Goal: Task Accomplishment & Management: Manage account settings

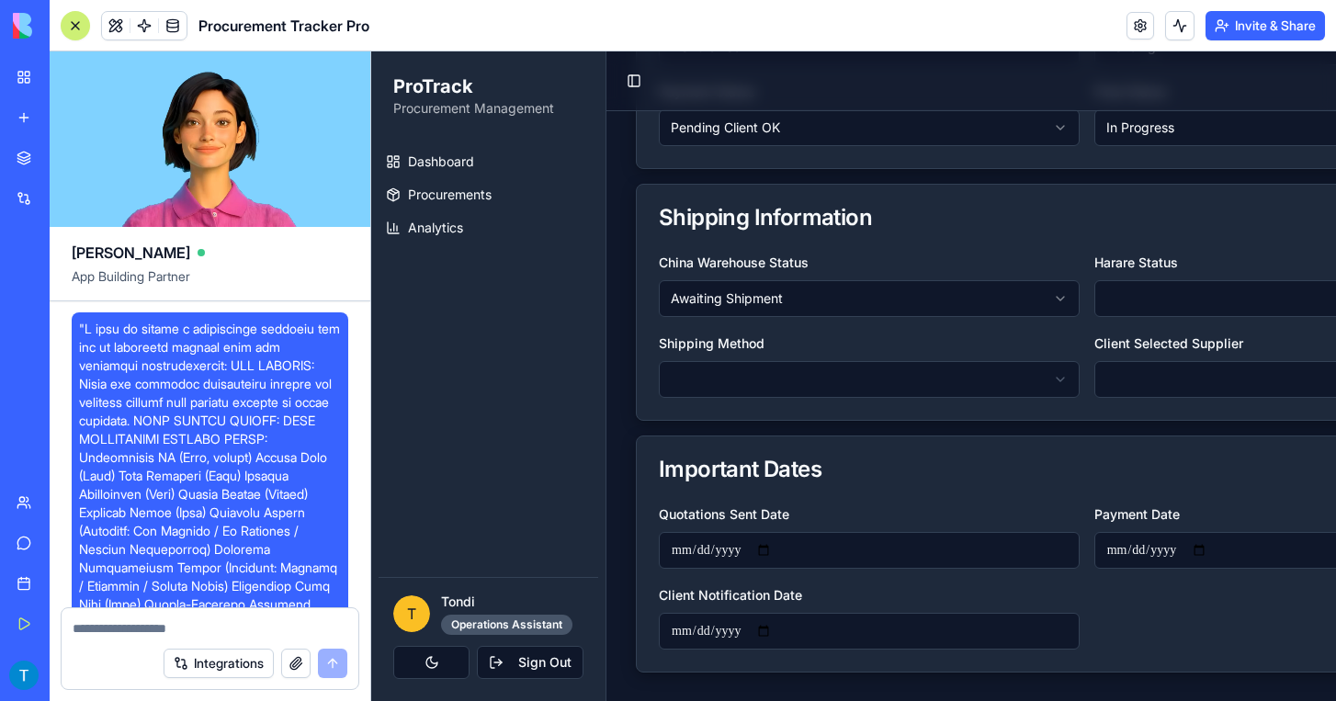
scroll to position [3392, 0]
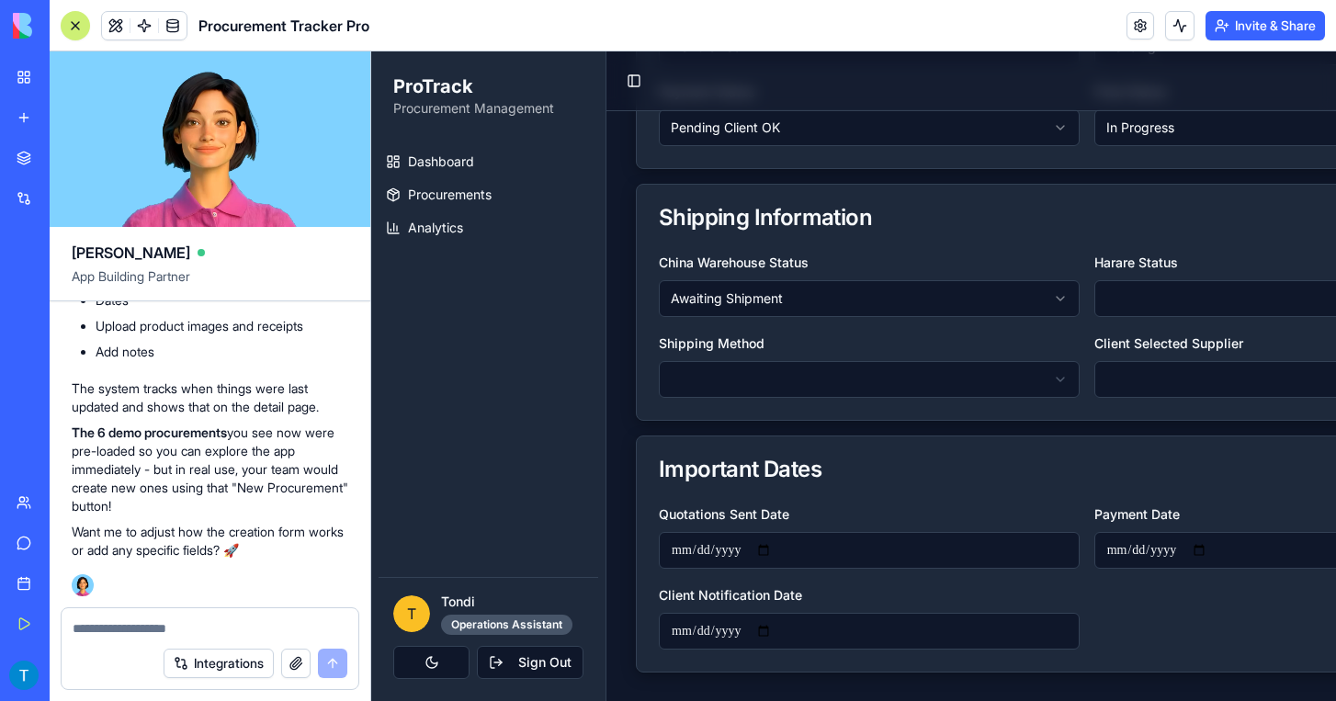
click at [23, 120] on link "New app" at bounding box center [43, 117] width 74 height 37
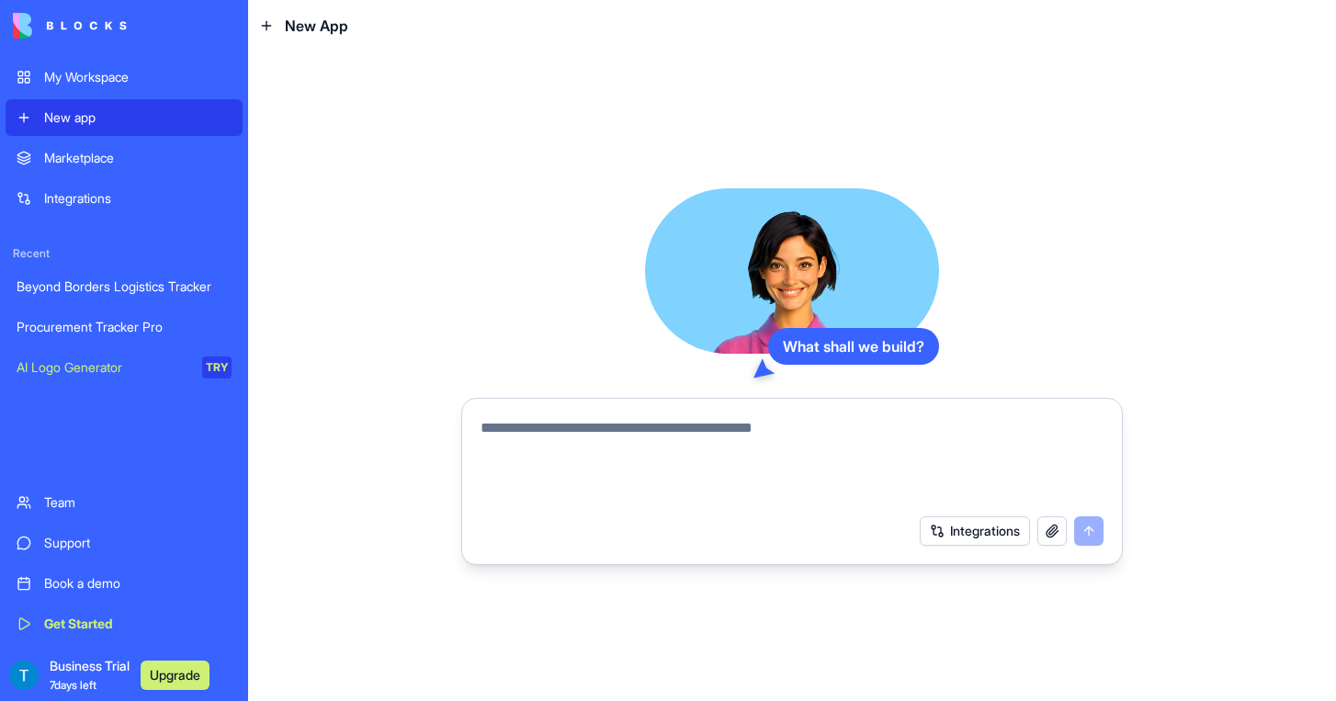
click at [586, 444] on textarea at bounding box center [792, 461] width 623 height 88
type textarea "**********"
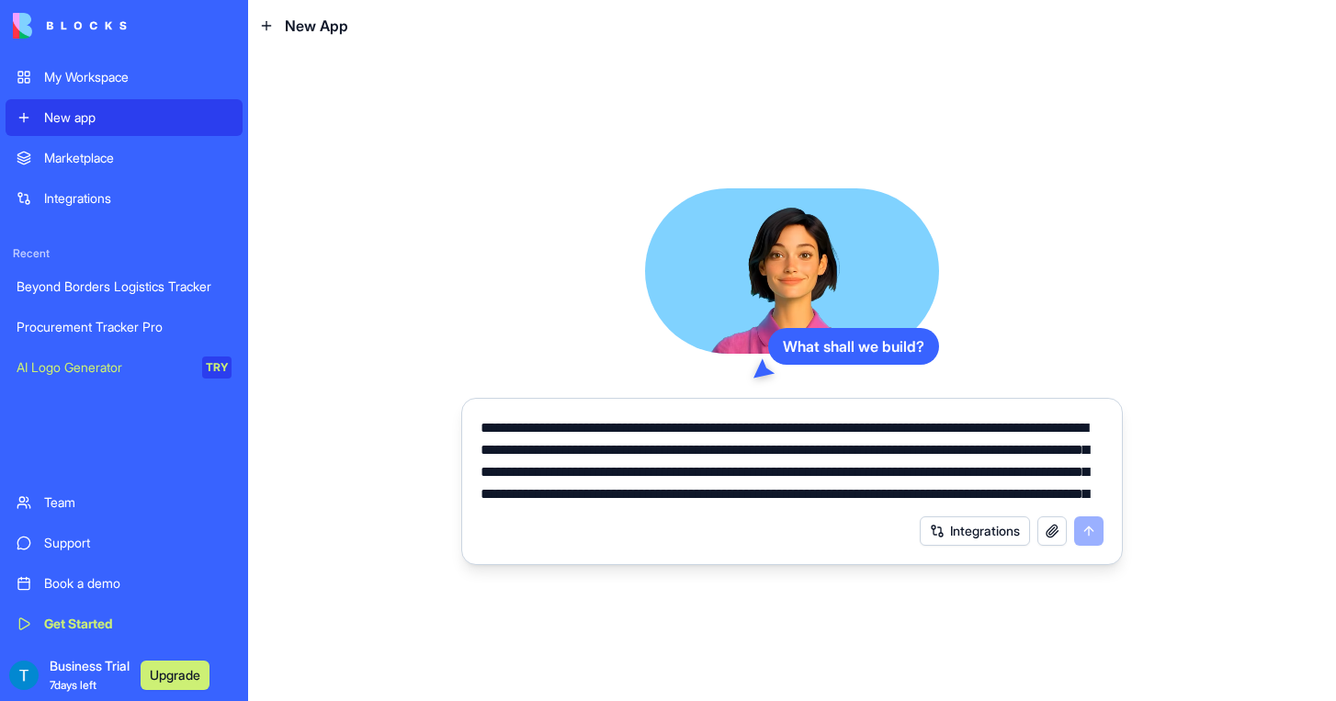
scroll to position [287, 0]
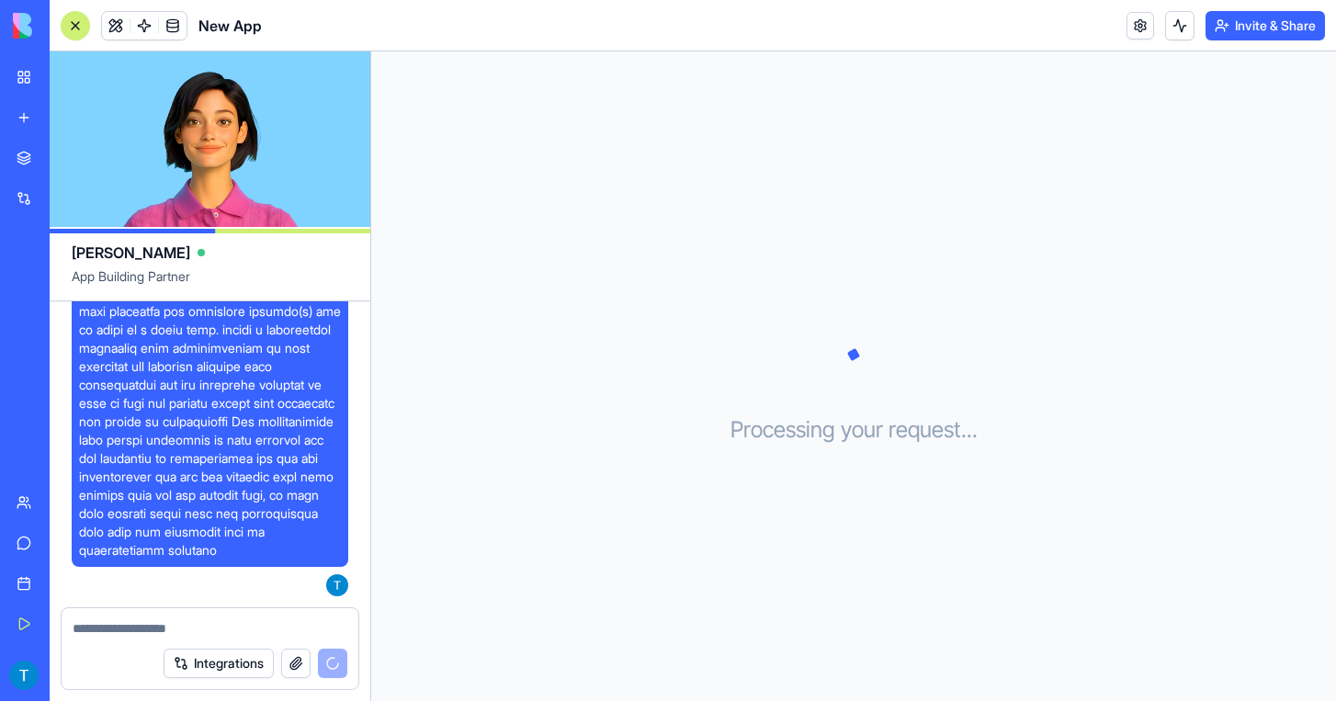
scroll to position [1576, 0]
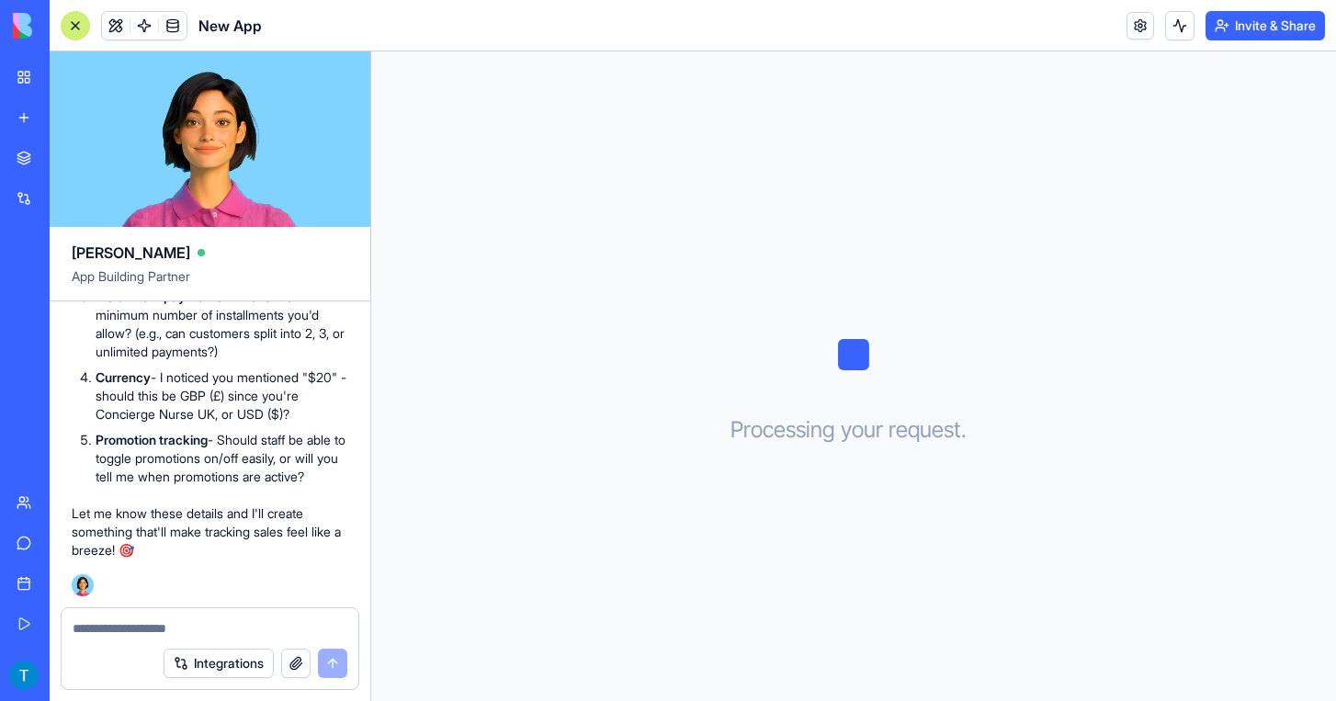
click at [123, 631] on textarea at bounding box center [210, 629] width 275 height 18
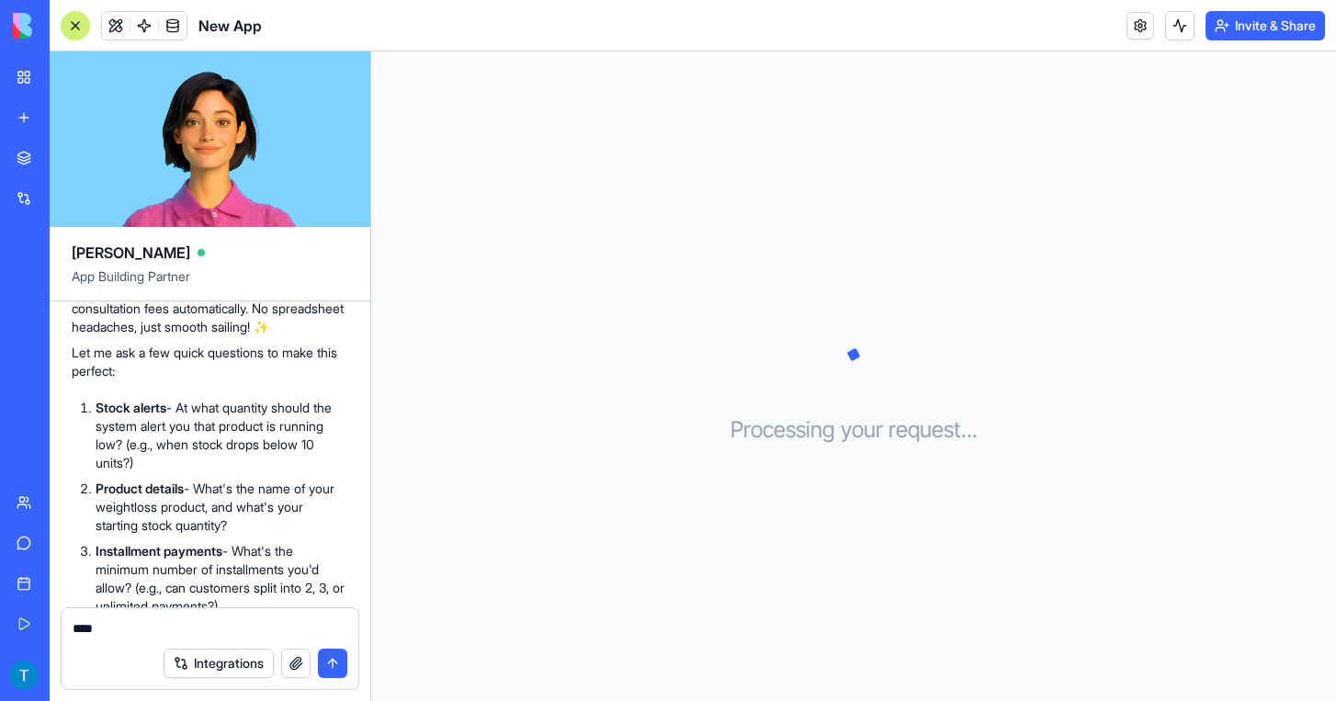
scroll to position [1257, 0]
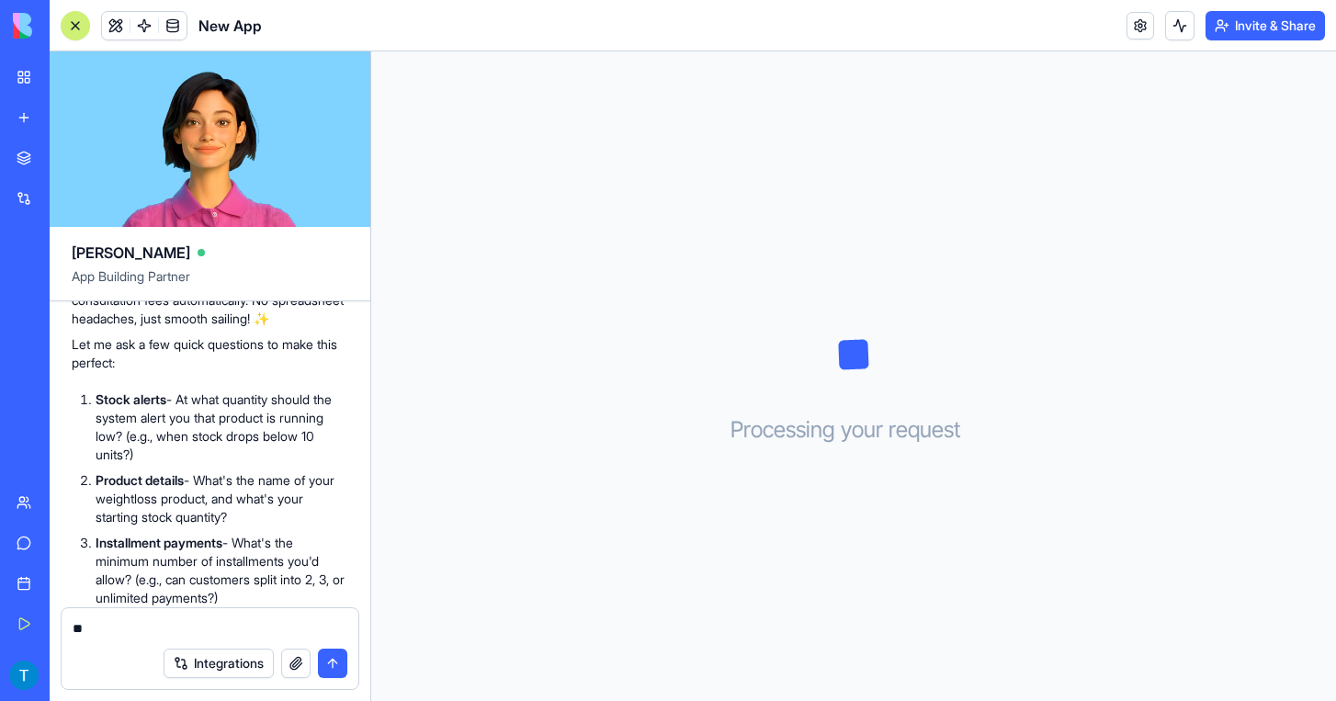
type textarea "*"
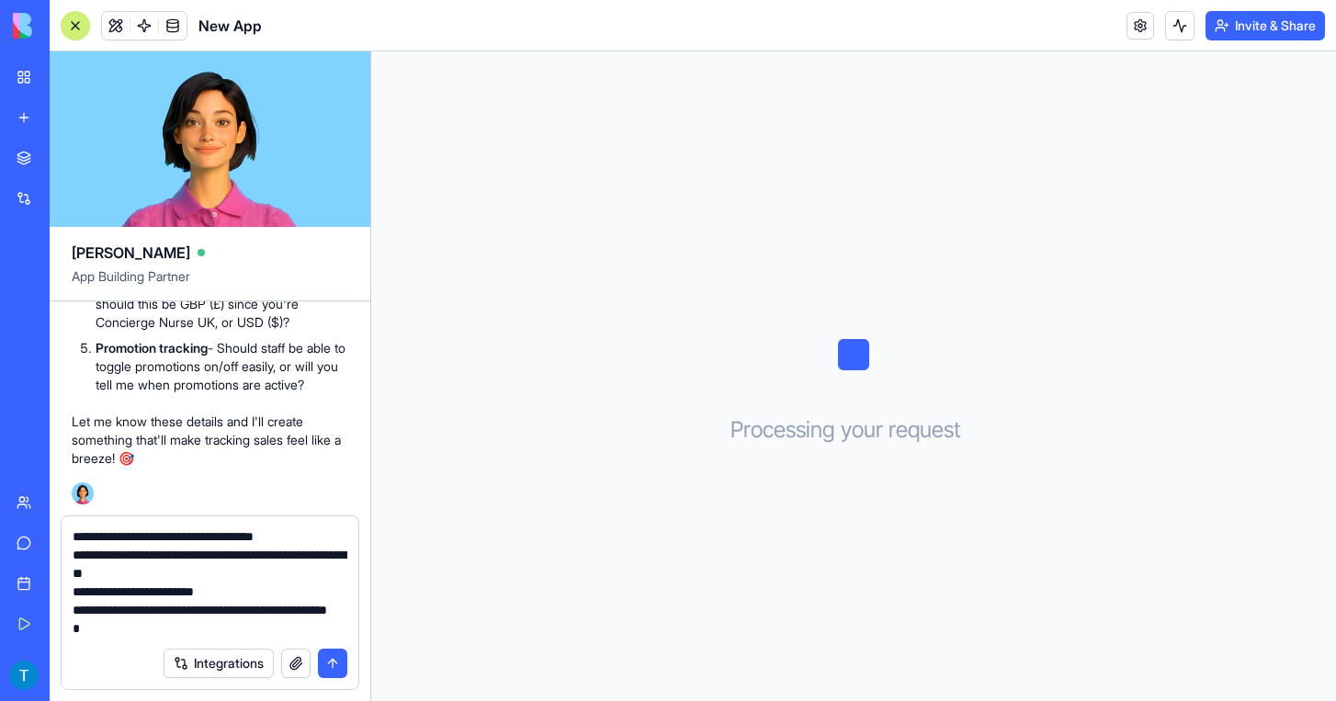
scroll to position [1576, 0]
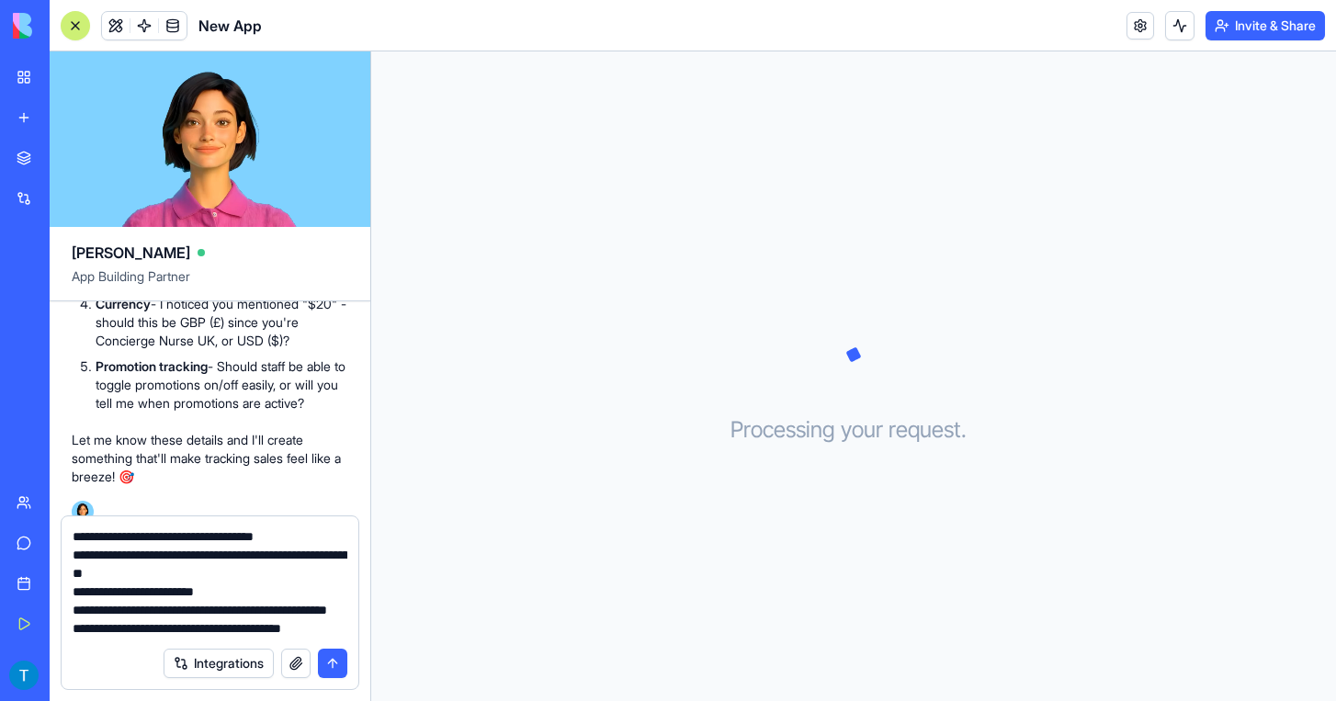
type textarea "**********"
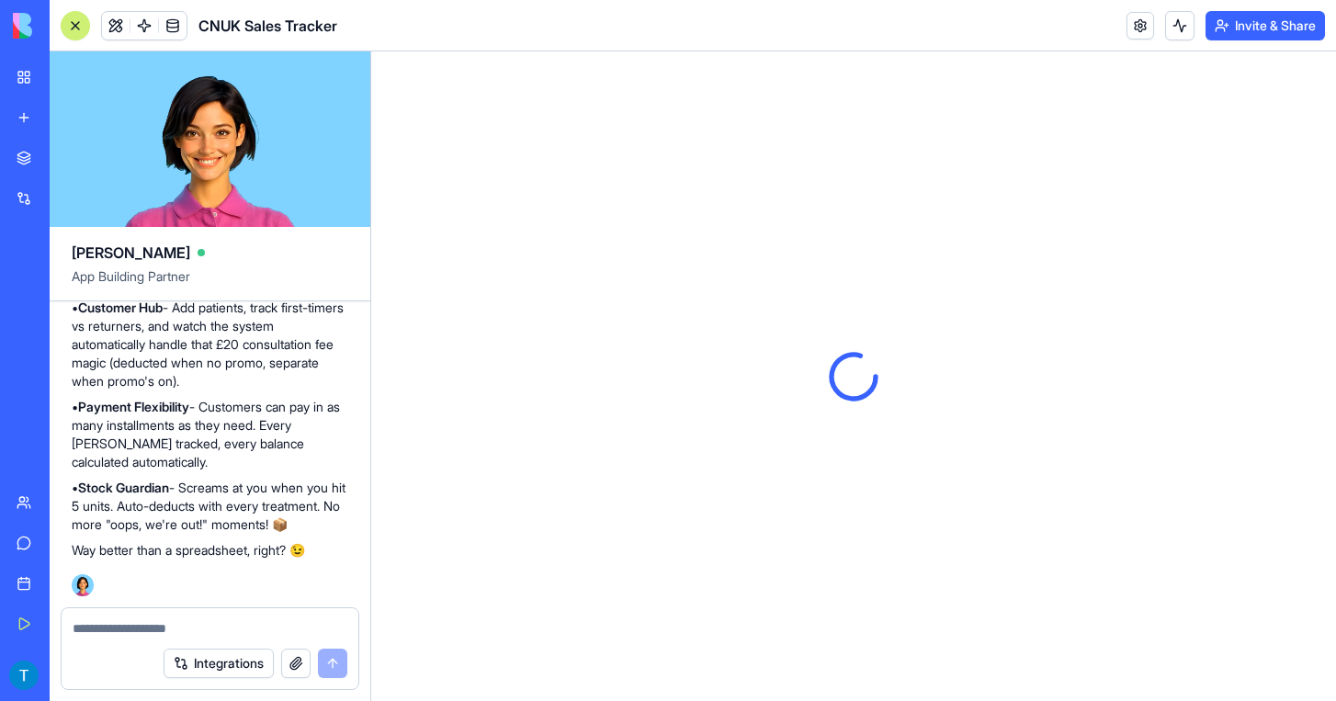
scroll to position [0, 0]
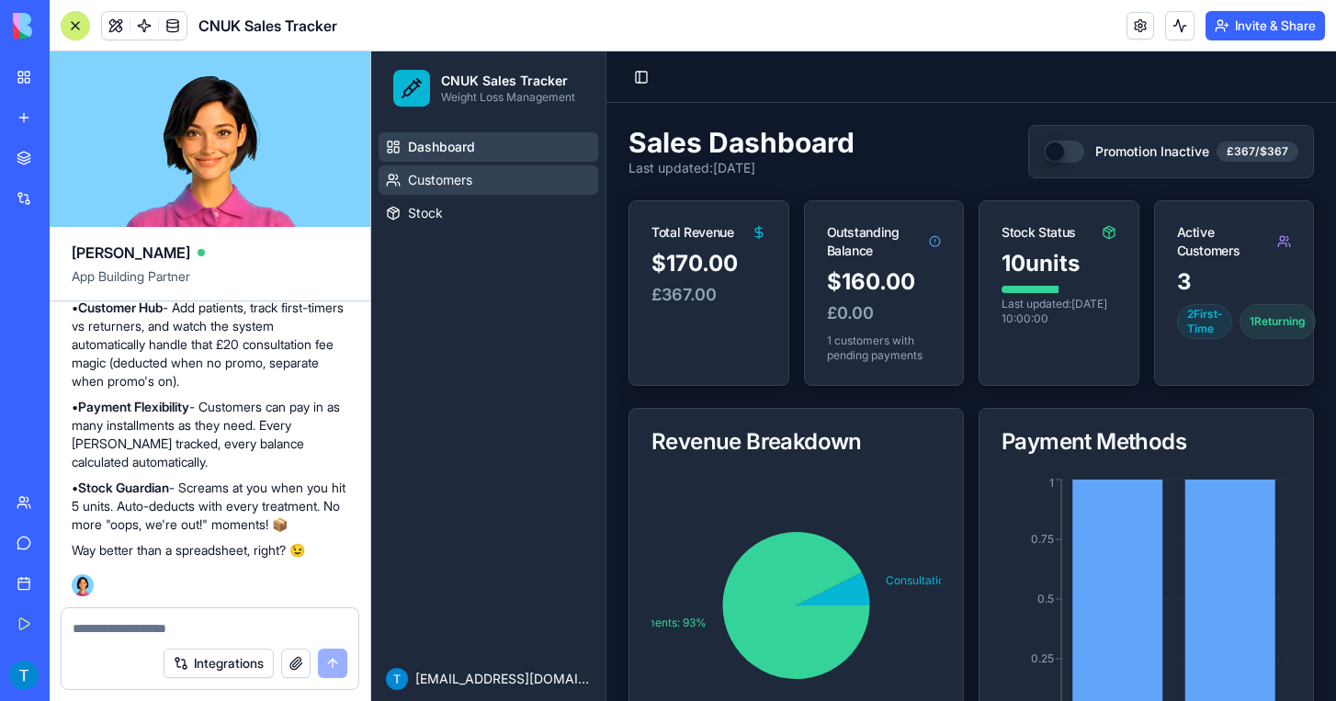
click at [468, 186] on span "Customers" at bounding box center [440, 180] width 64 height 18
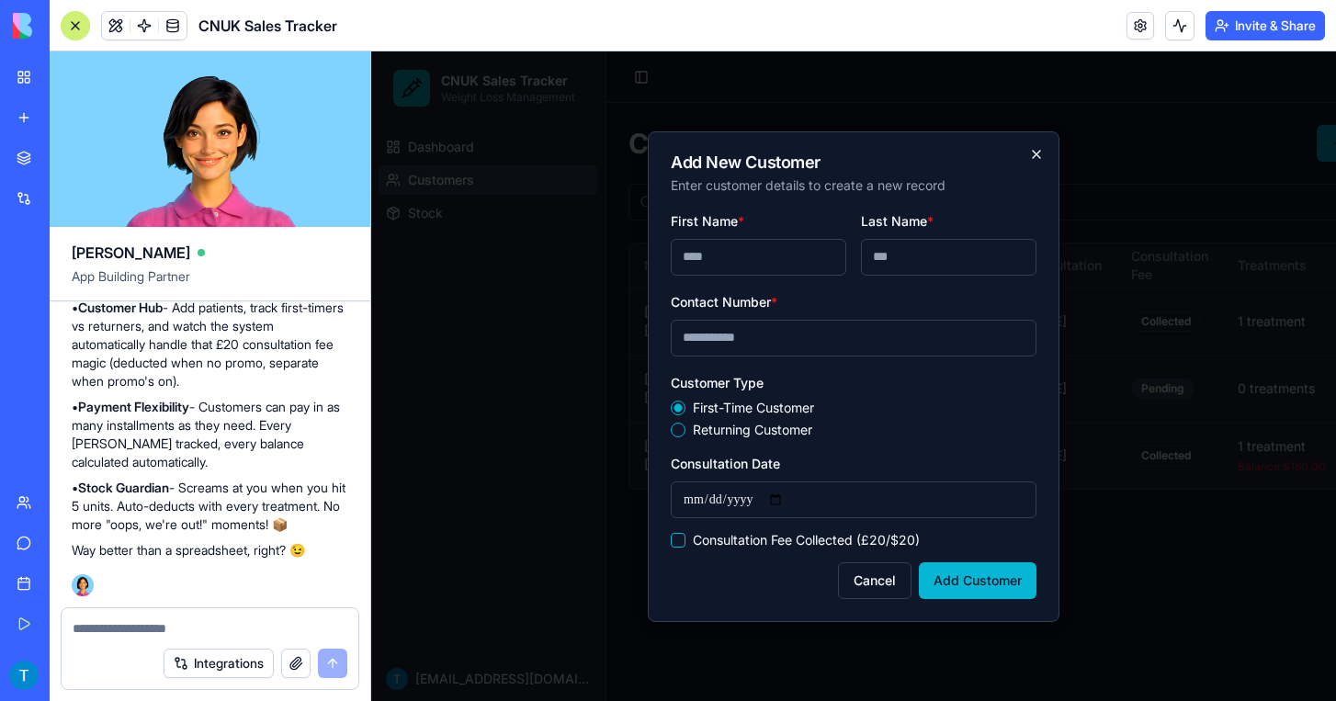
click at [1036, 161] on icon "button" at bounding box center [1036, 154] width 15 height 15
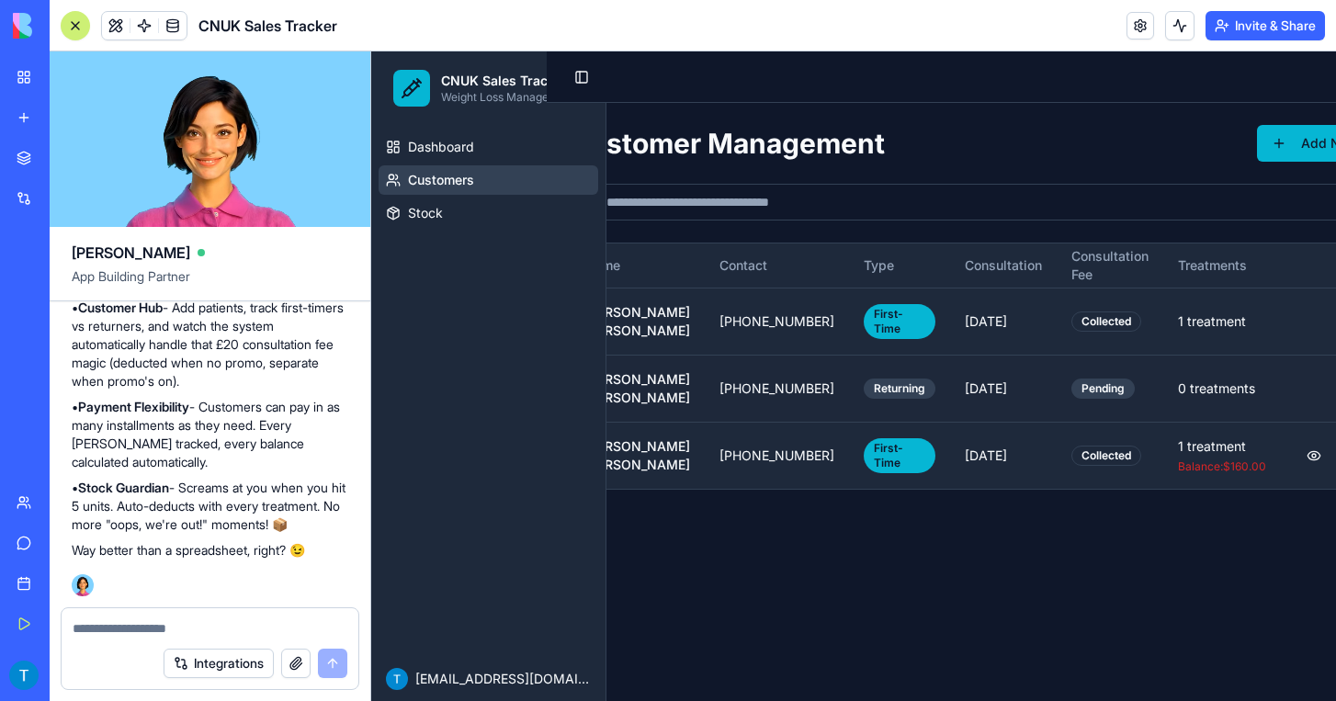
scroll to position [0, 59]
click at [1336, 405] on button at bounding box center [1359, 388] width 37 height 33
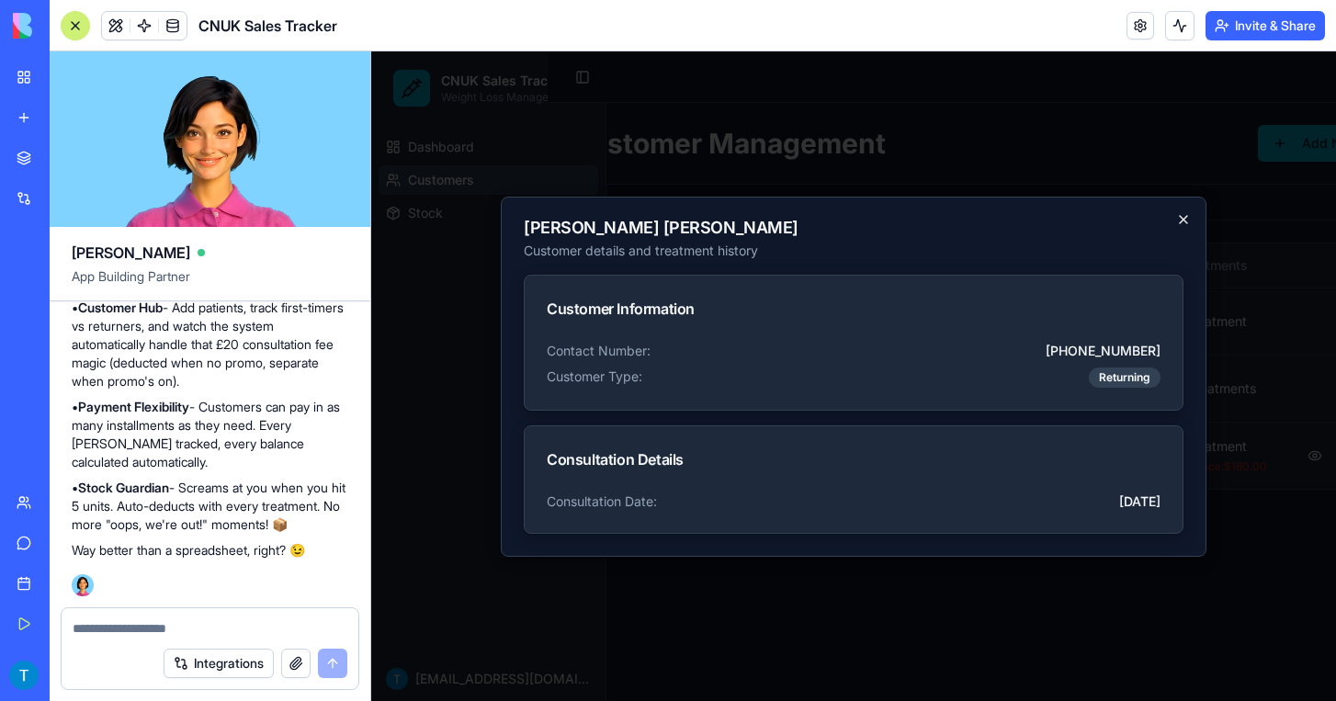
click at [1183, 226] on icon "button" at bounding box center [1184, 219] width 15 height 15
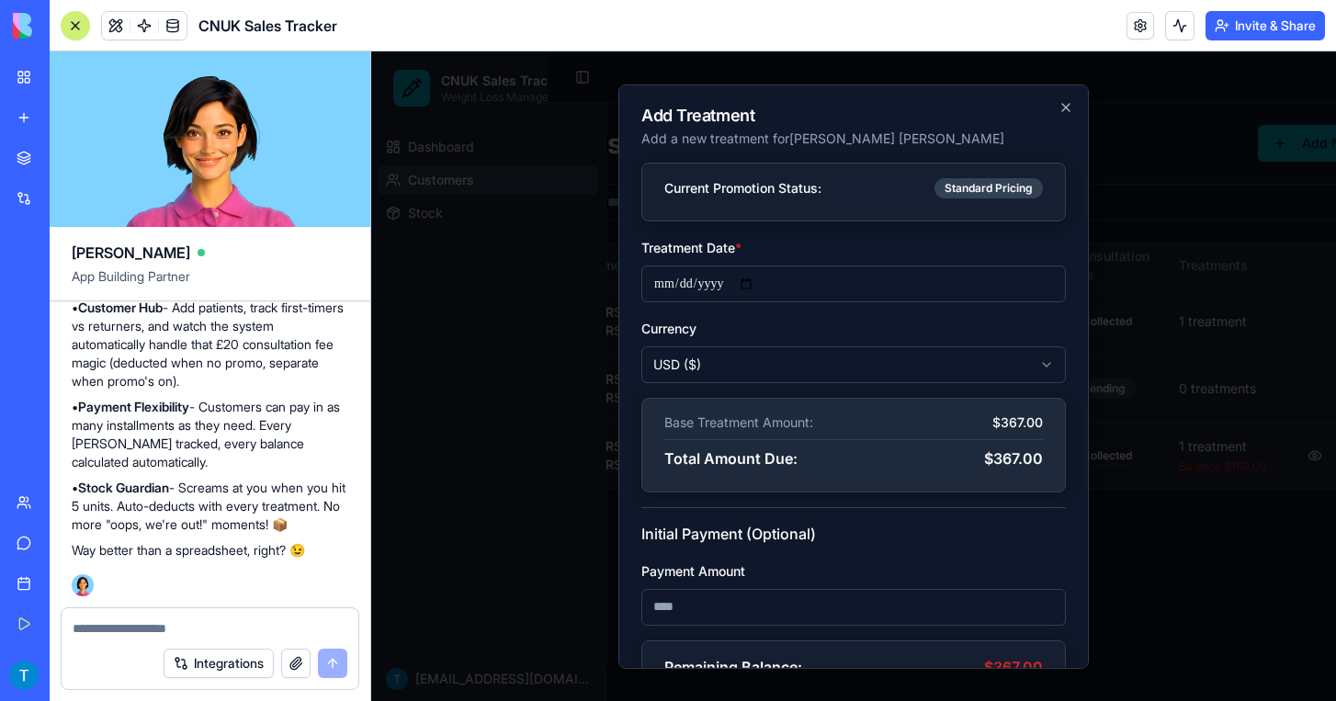
scroll to position [0, 0]
click at [1069, 110] on icon "button" at bounding box center [1066, 106] width 7 height 7
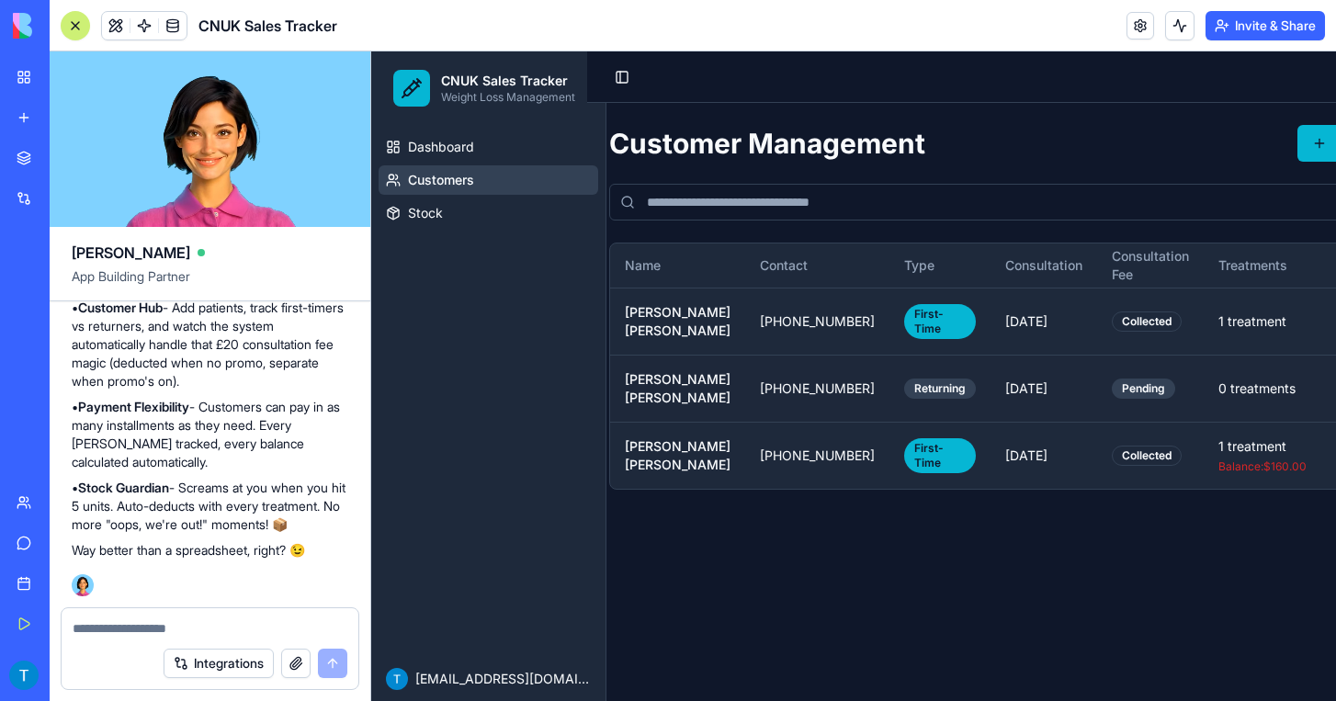
scroll to position [0, 24]
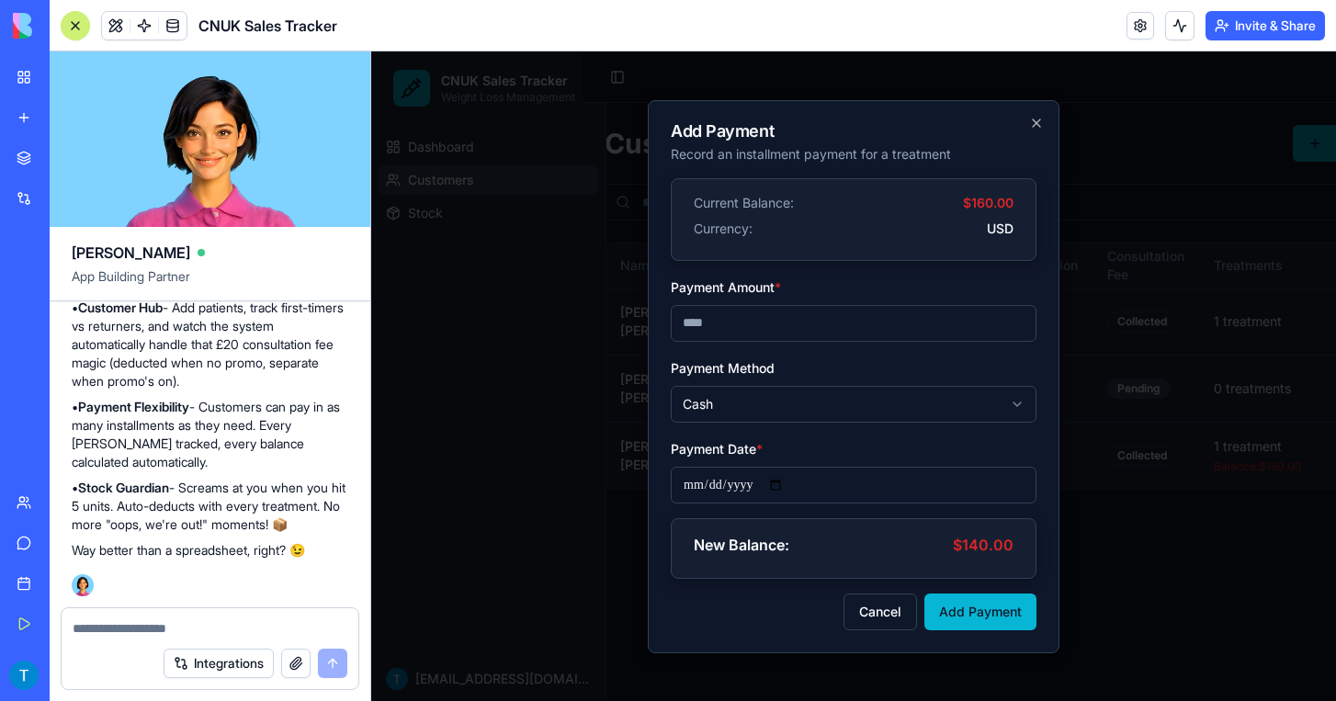
type input "*"
type input "**"
click at [938, 405] on body "**********" at bounding box center [829, 376] width 965 height 650
click at [961, 617] on button "Add Payment" at bounding box center [981, 612] width 112 height 37
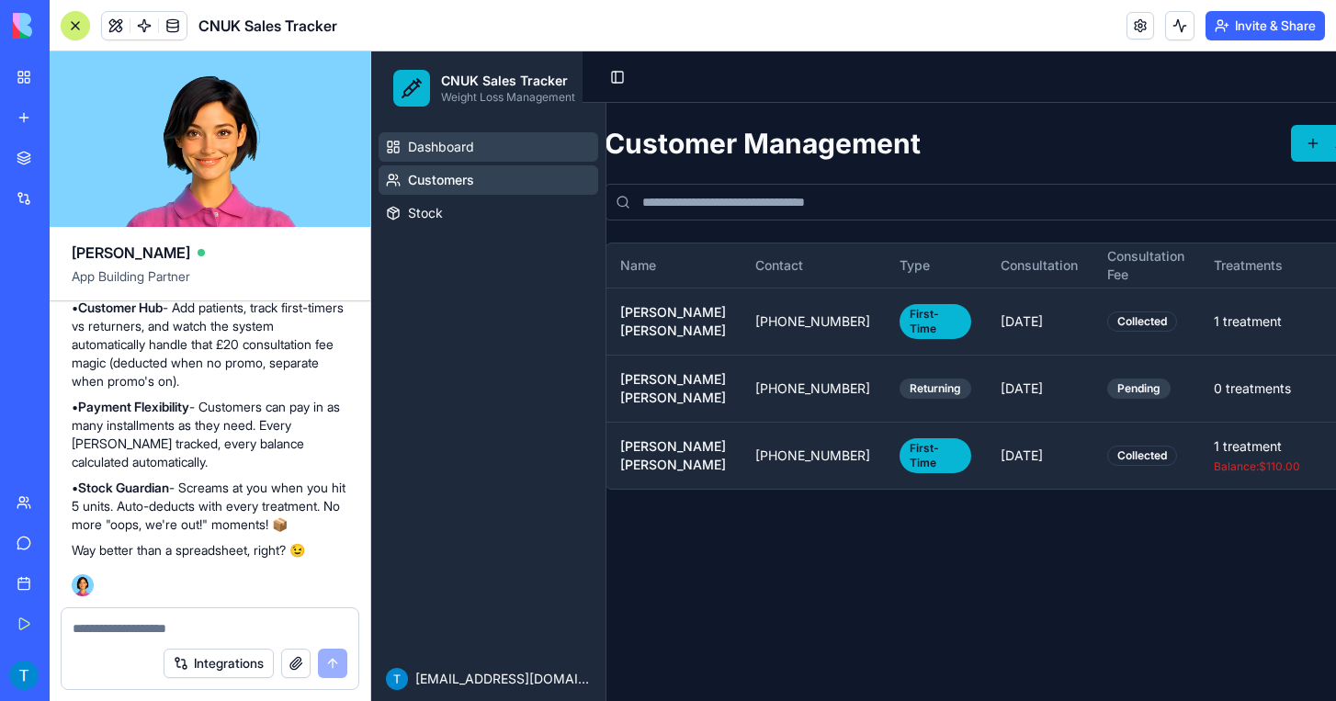
click at [479, 154] on link "Dashboard" at bounding box center [489, 146] width 220 height 29
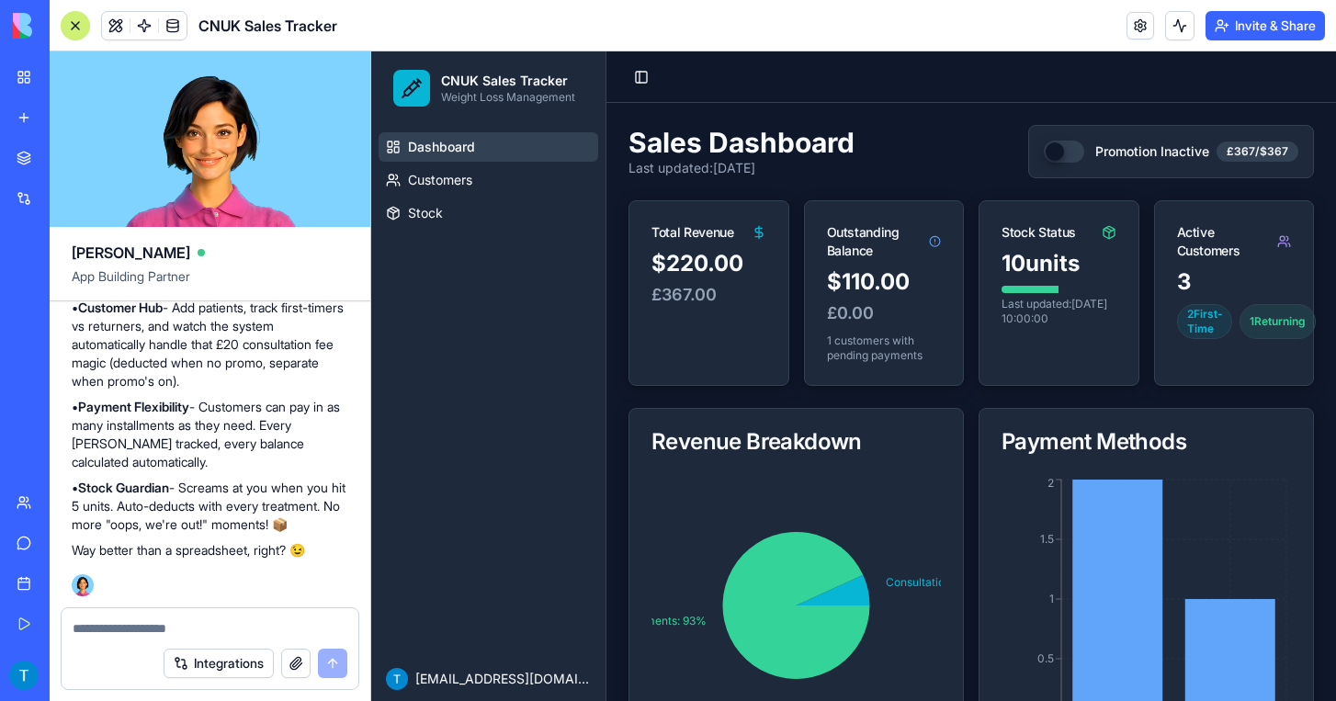
click at [1076, 154] on button "Promotion Inactive £367/$367" at bounding box center [1064, 152] width 40 height 22
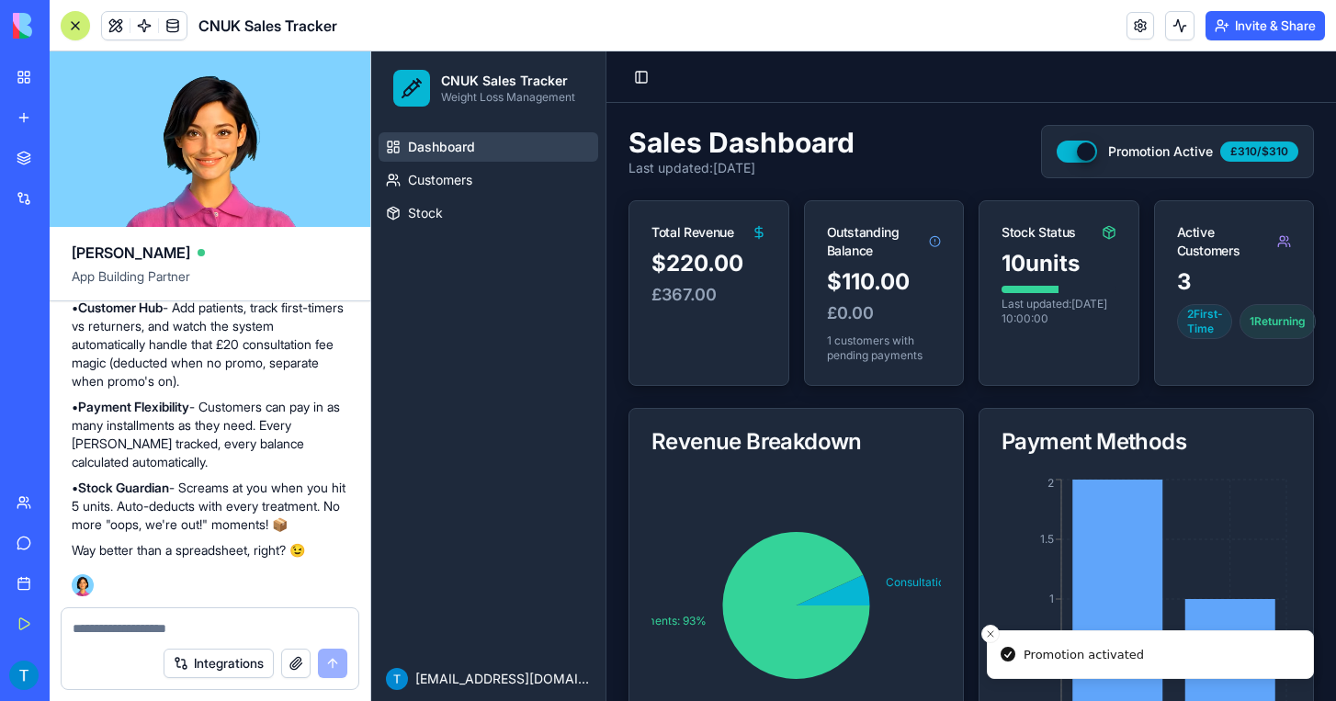
click at [1076, 154] on button "Promotion Active £310/$310" at bounding box center [1077, 152] width 40 height 22
